Goal: Transaction & Acquisition: Subscribe to service/newsletter

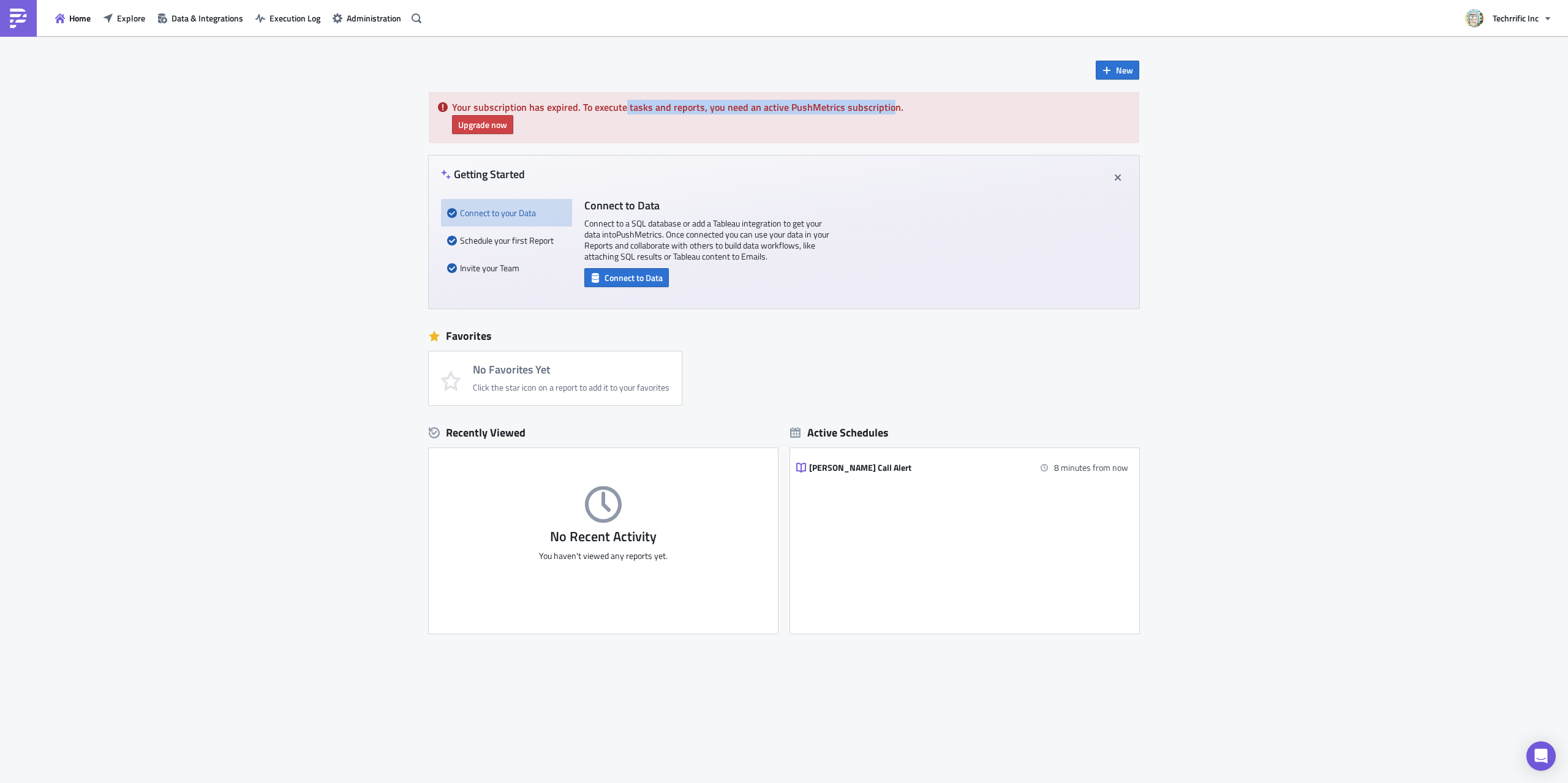
drag, startPoint x: 686, startPoint y: 109, endPoint x: 918, endPoint y: 109, distance: 232.0
click at [893, 110] on h5 "Your subscription has expired. To execute tasks and reports, you need an active…" at bounding box center [791, 107] width 678 height 10
click at [918, 109] on h5 "Your subscription has expired. To execute tasks and reports, you need an active…" at bounding box center [791, 107] width 678 height 10
click at [469, 127] on span "Upgrade now" at bounding box center [483, 125] width 49 height 13
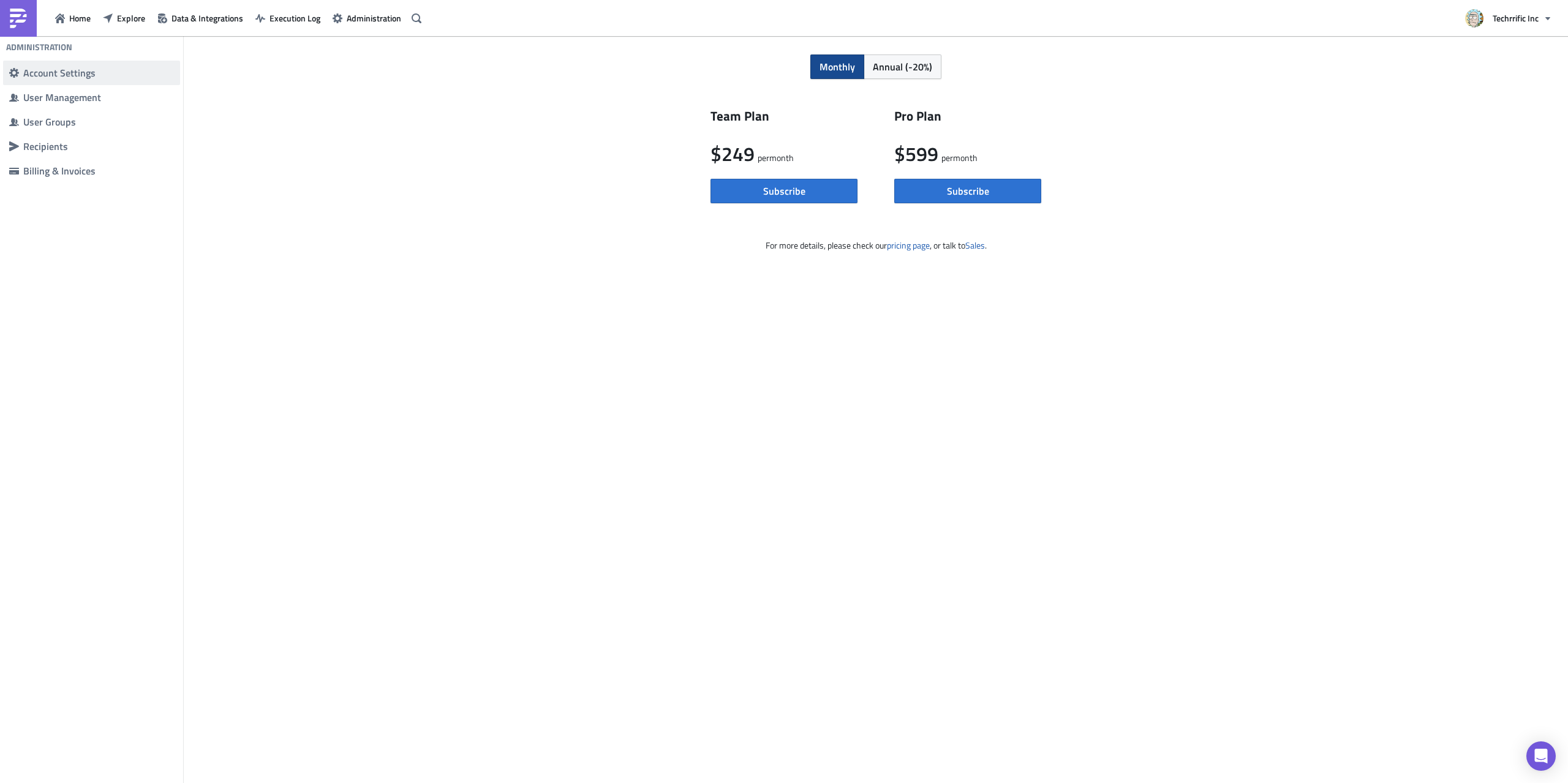
click at [68, 76] on div "Account Settings" at bounding box center [98, 73] width 151 height 12
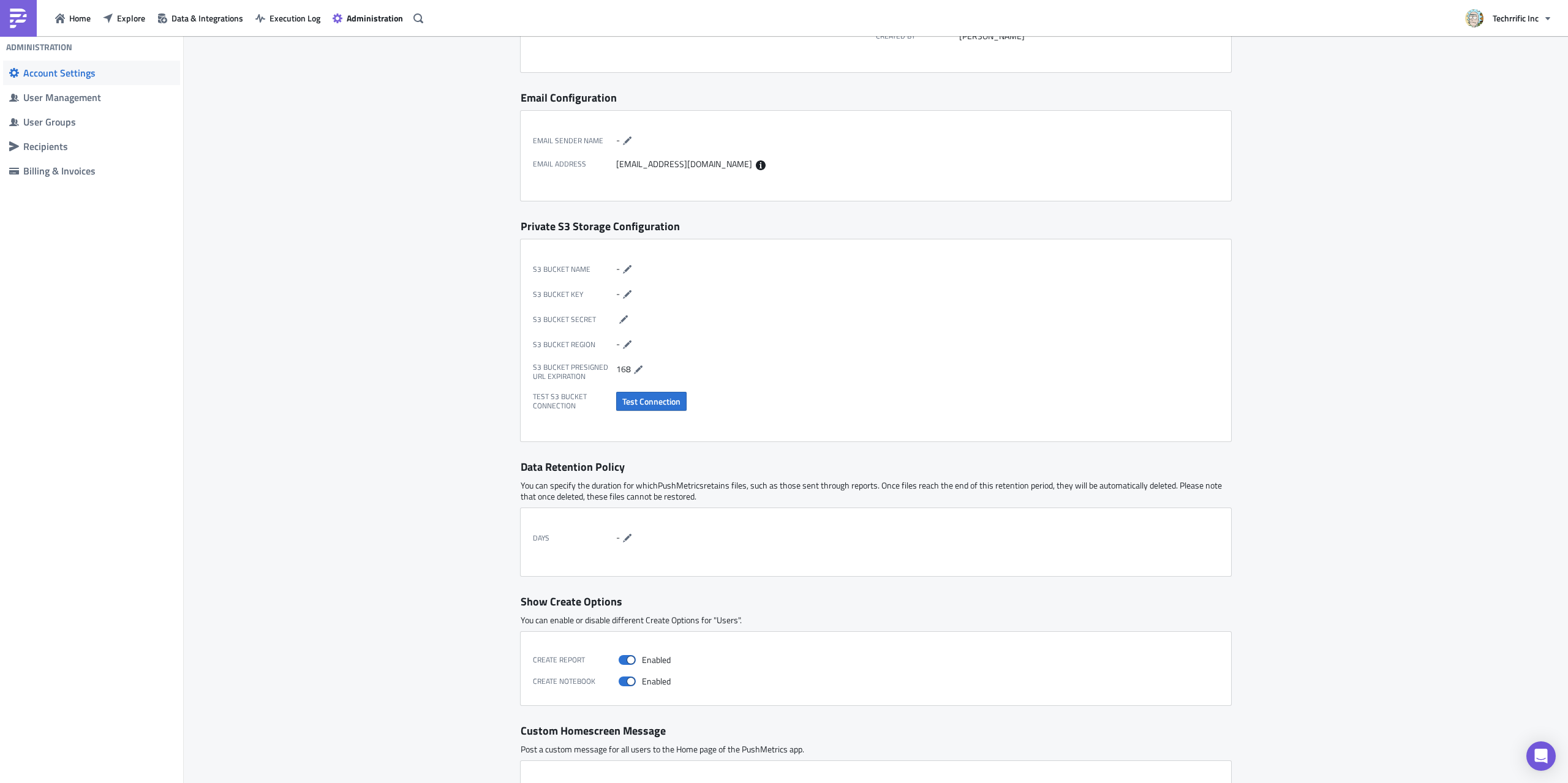
scroll to position [122, 0]
click at [57, 175] on div "Billing & Invoices" at bounding box center [98, 171] width 151 height 12
